Goal: Find specific page/section: Find specific page/section

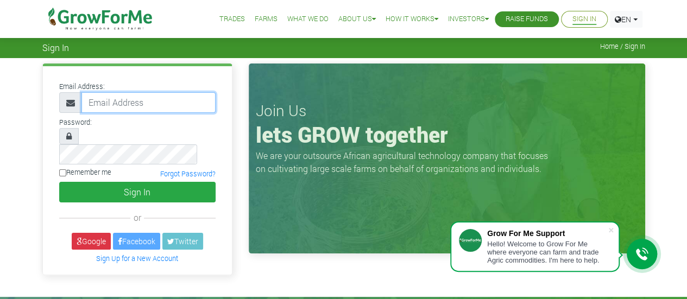
click at [112, 101] on input "email" at bounding box center [148, 102] width 134 height 21
type input "adjeiadzinyo@gmail.com"
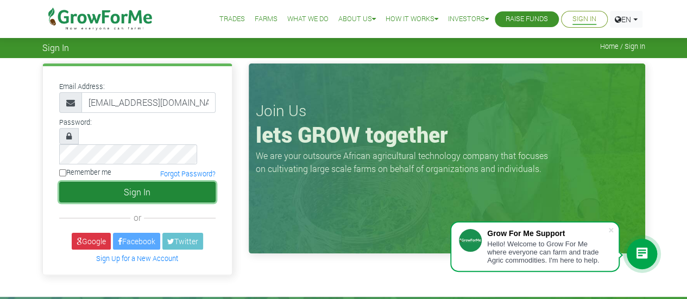
click at [159, 182] on button "Sign In" at bounding box center [137, 192] width 156 height 21
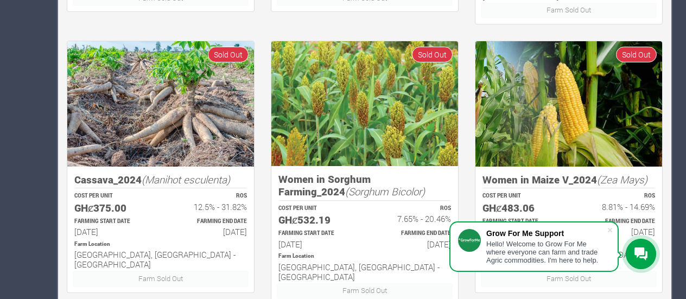
scroll to position [770, 0]
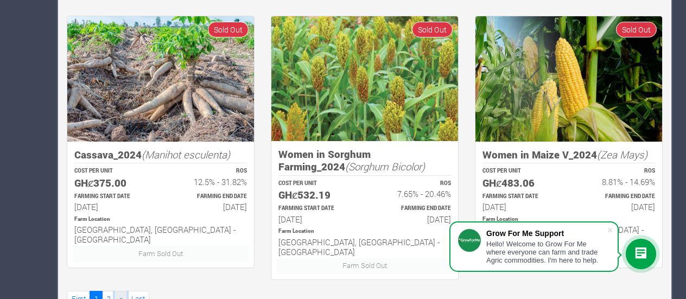
click at [115, 291] on link "»" at bounding box center [121, 299] width 12 height 16
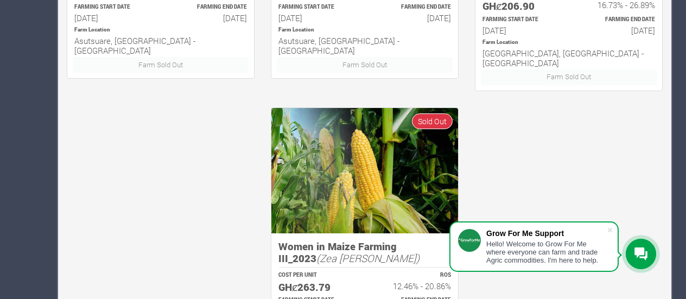
scroll to position [770, 0]
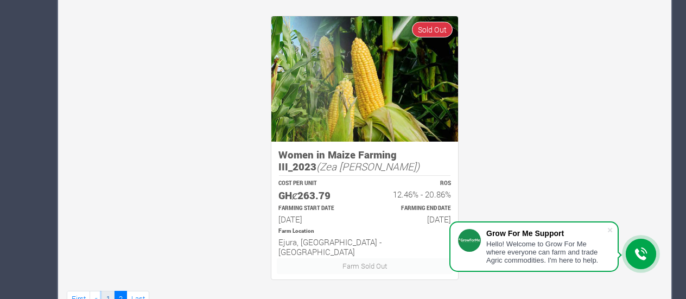
click at [102, 291] on link "1" at bounding box center [108, 299] width 13 height 16
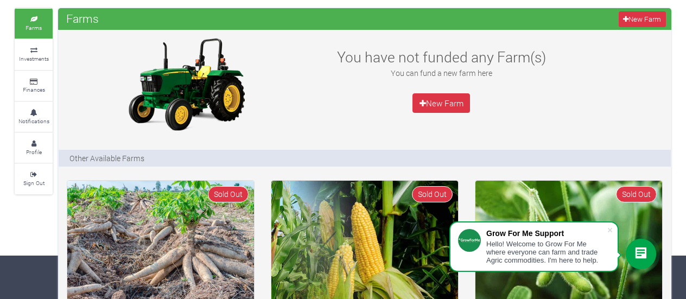
scroll to position [43, 0]
click at [38, 49] on icon at bounding box center [33, 50] width 33 height 5
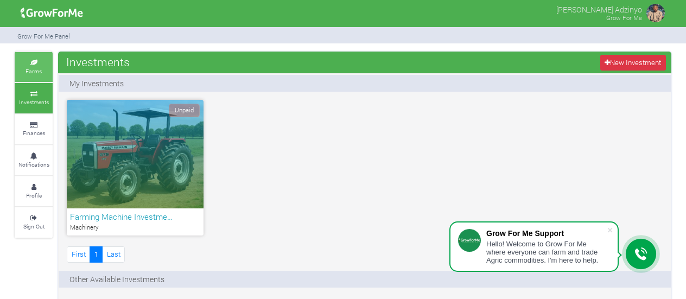
click at [29, 81] on link "Farms" at bounding box center [34, 67] width 38 height 30
